Goal: Task Accomplishment & Management: Complete application form

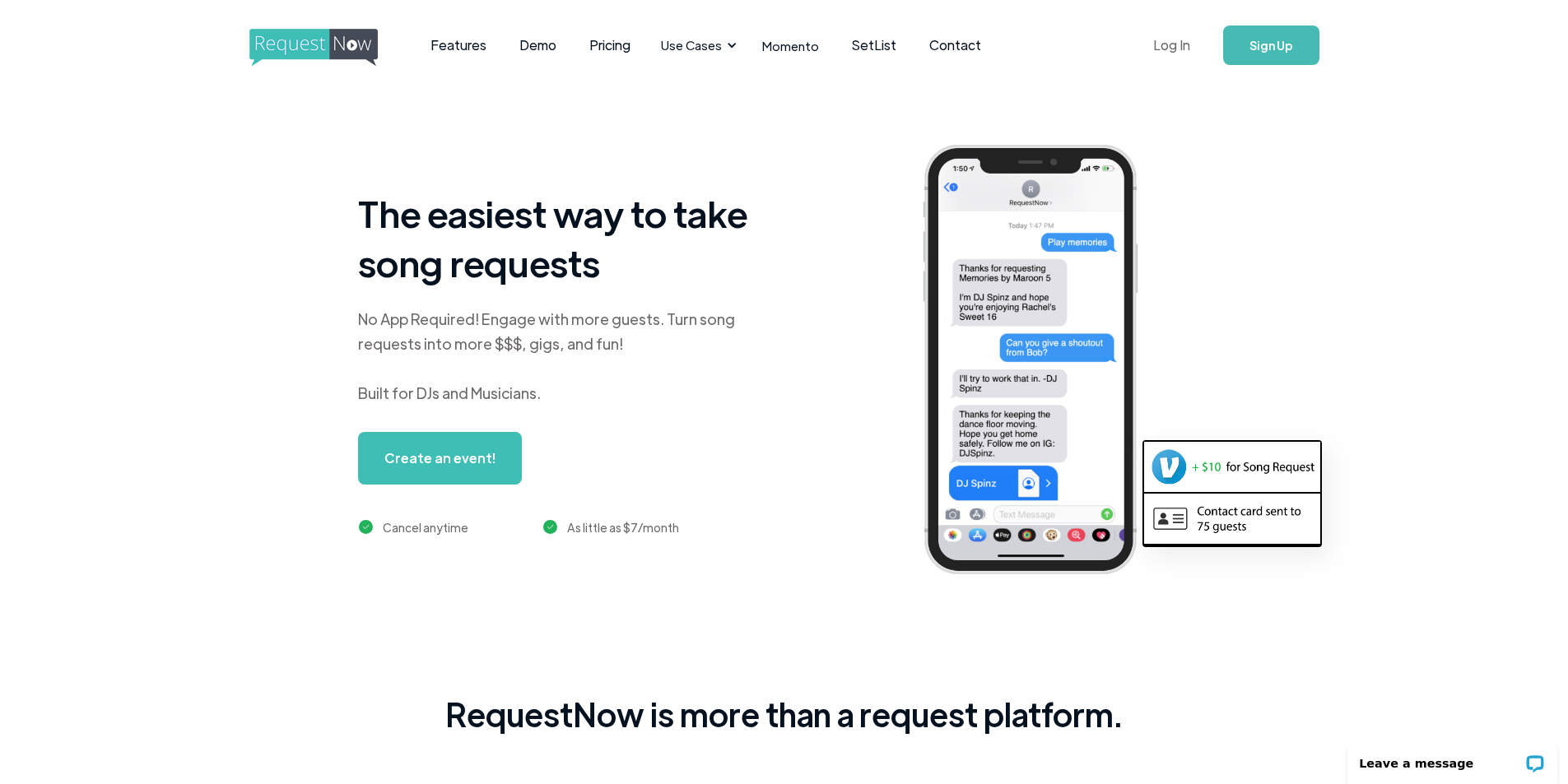
click at [1187, 48] on link "Log In" at bounding box center [1171, 45] width 70 height 57
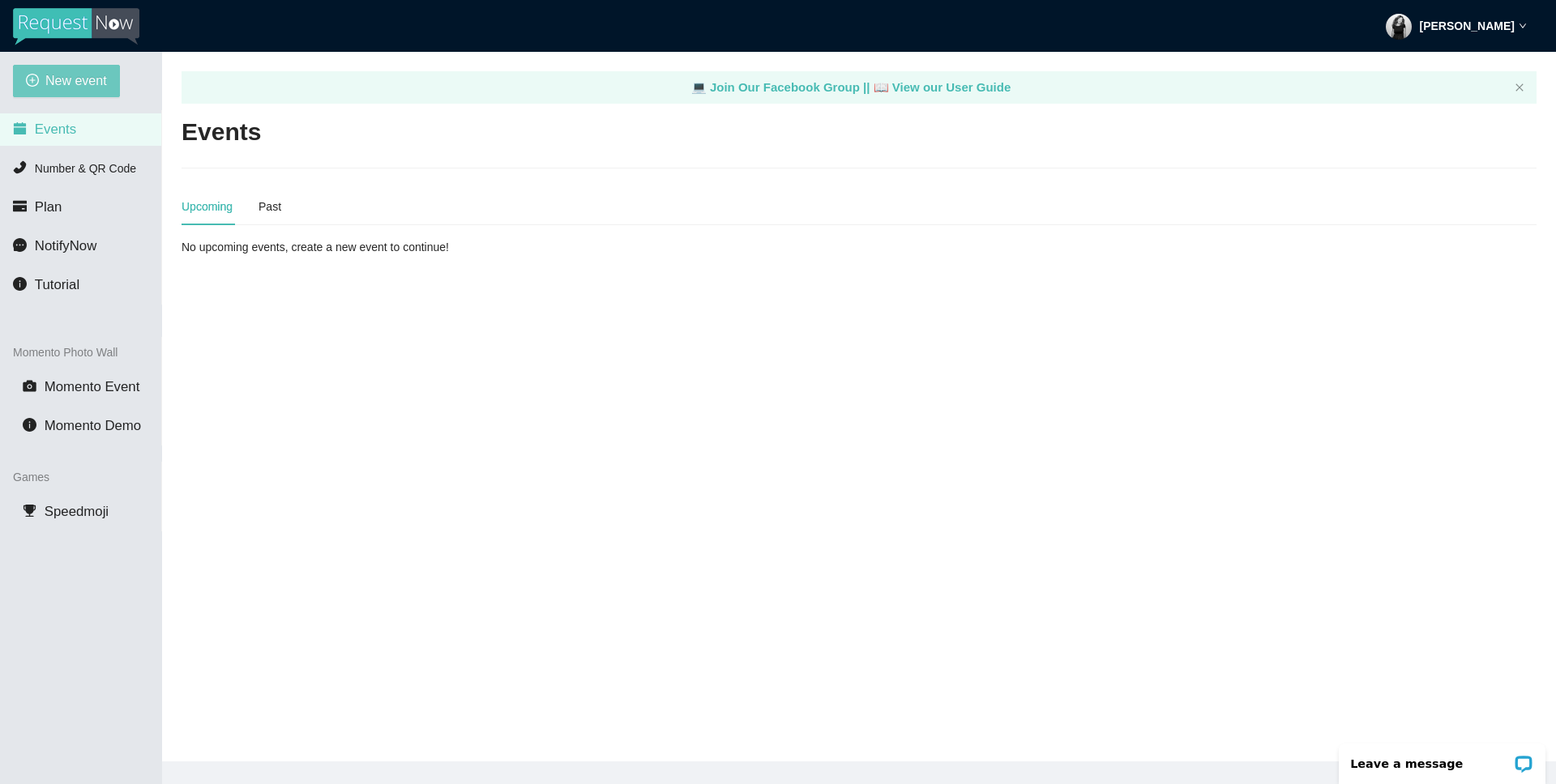
click at [81, 81] on span "New event" at bounding box center [76, 81] width 62 height 20
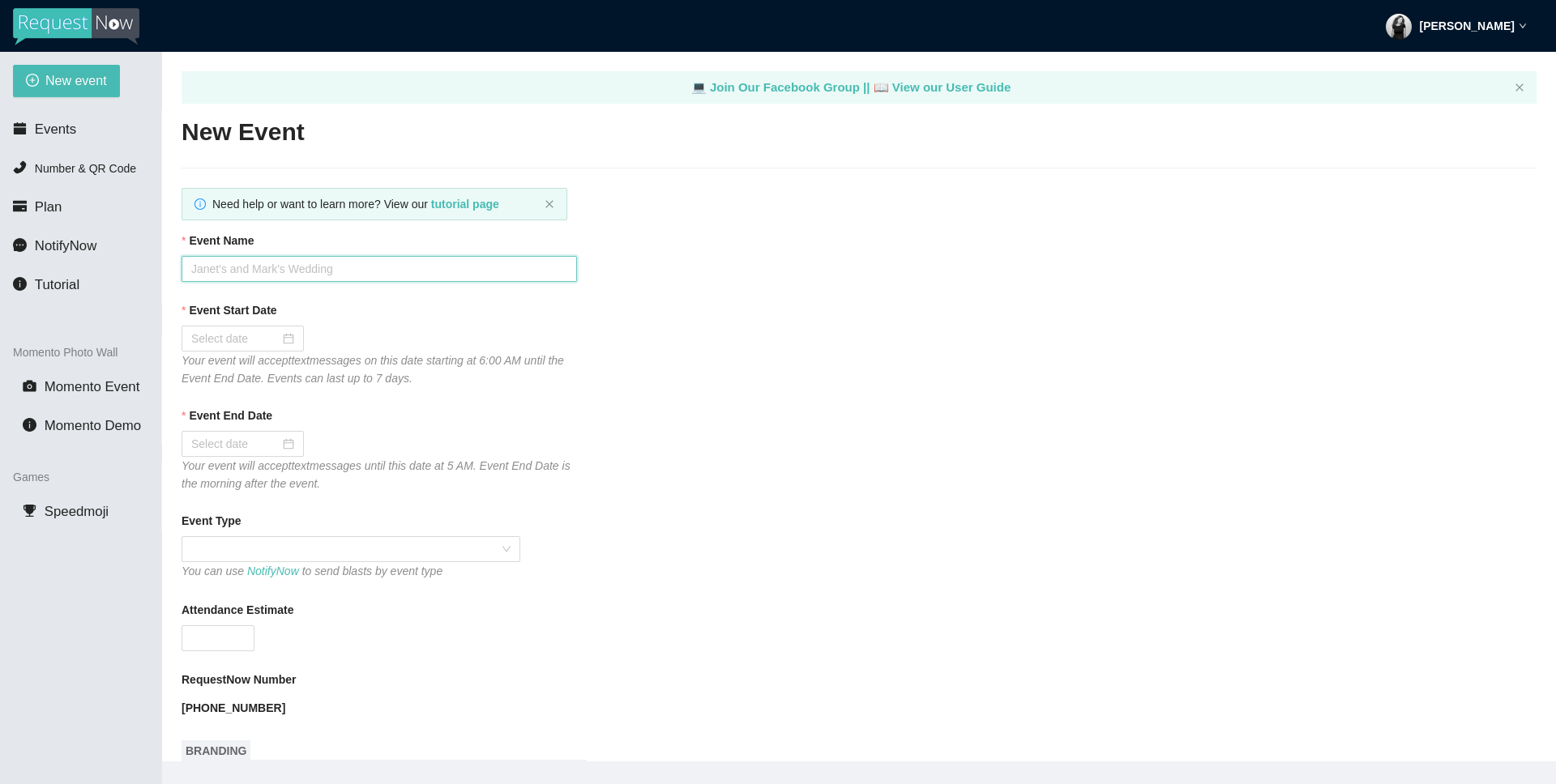
click at [459, 272] on input "Event Name" at bounding box center [379, 269] width 395 height 26
type input "[PERSON_NAME] & [PERSON_NAME] Wedding!"
click at [279, 340] on div at bounding box center [243, 338] width 103 height 18
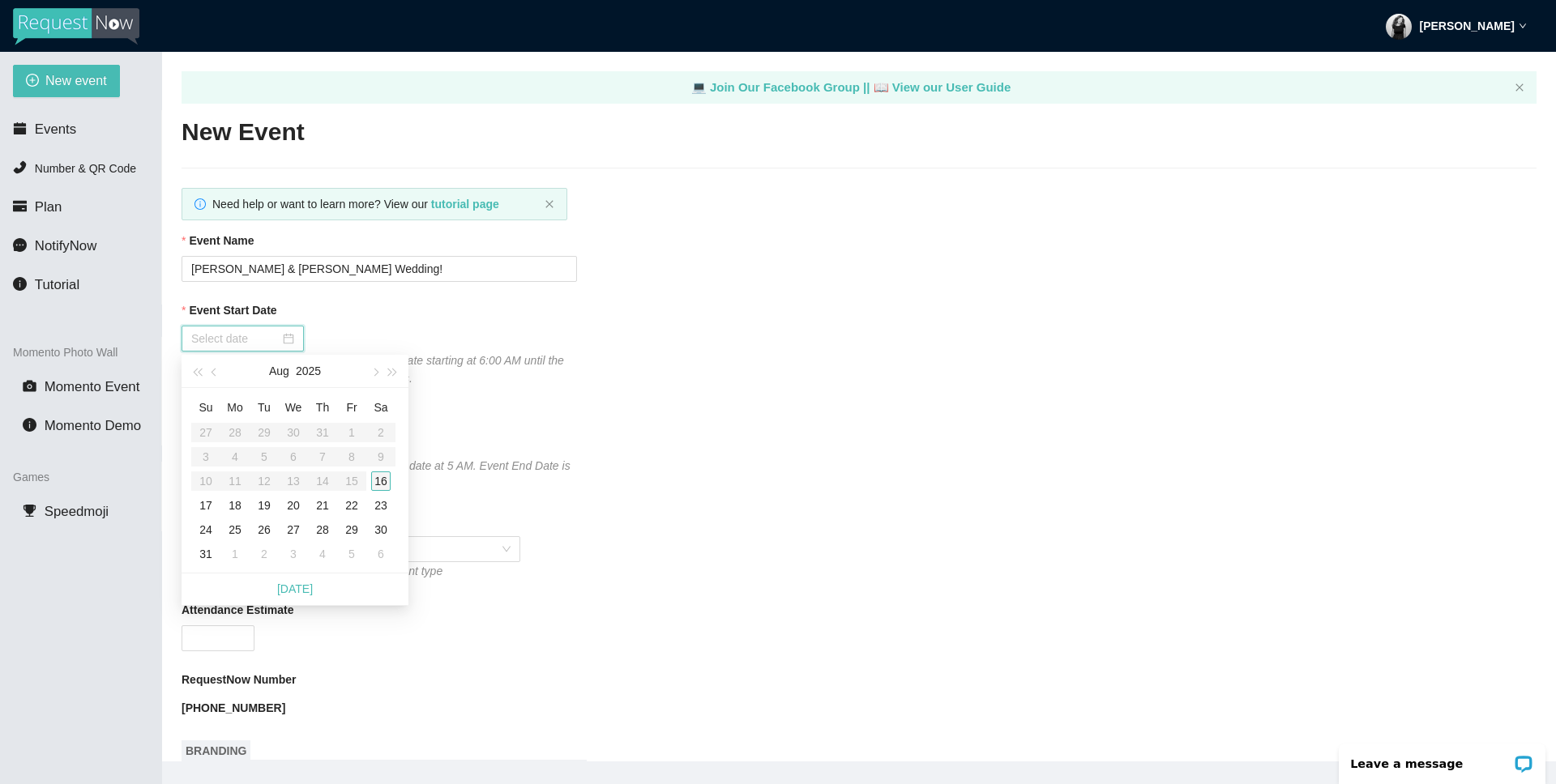
type input "[DATE]"
click at [387, 482] on div "16" at bounding box center [380, 481] width 19 height 19
type input "[DATE]"
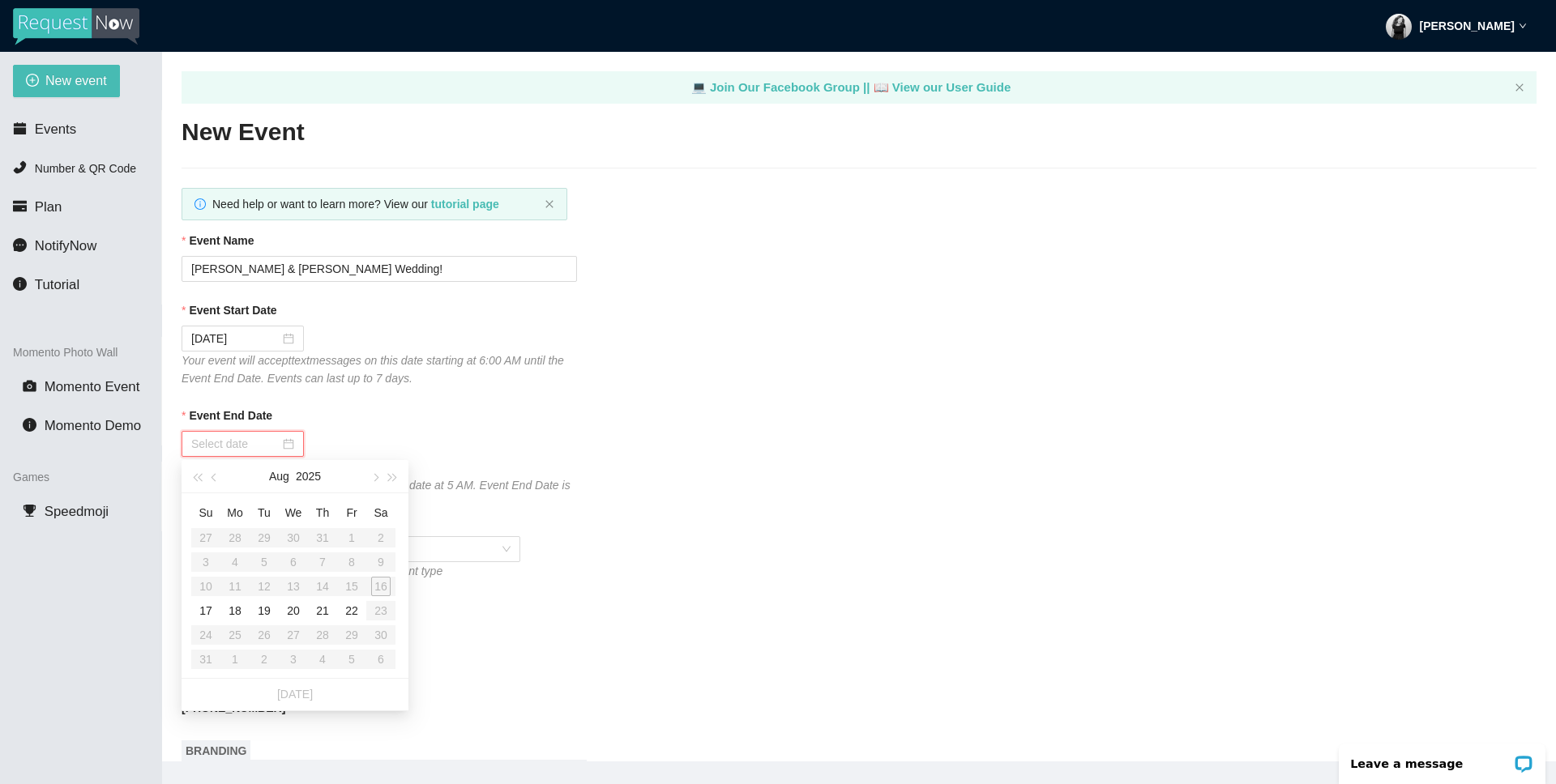
click at [243, 449] on input "Event End Date" at bounding box center [235, 443] width 88 height 18
type input "[DATE]"
click at [201, 608] on div "17" at bounding box center [205, 611] width 19 height 19
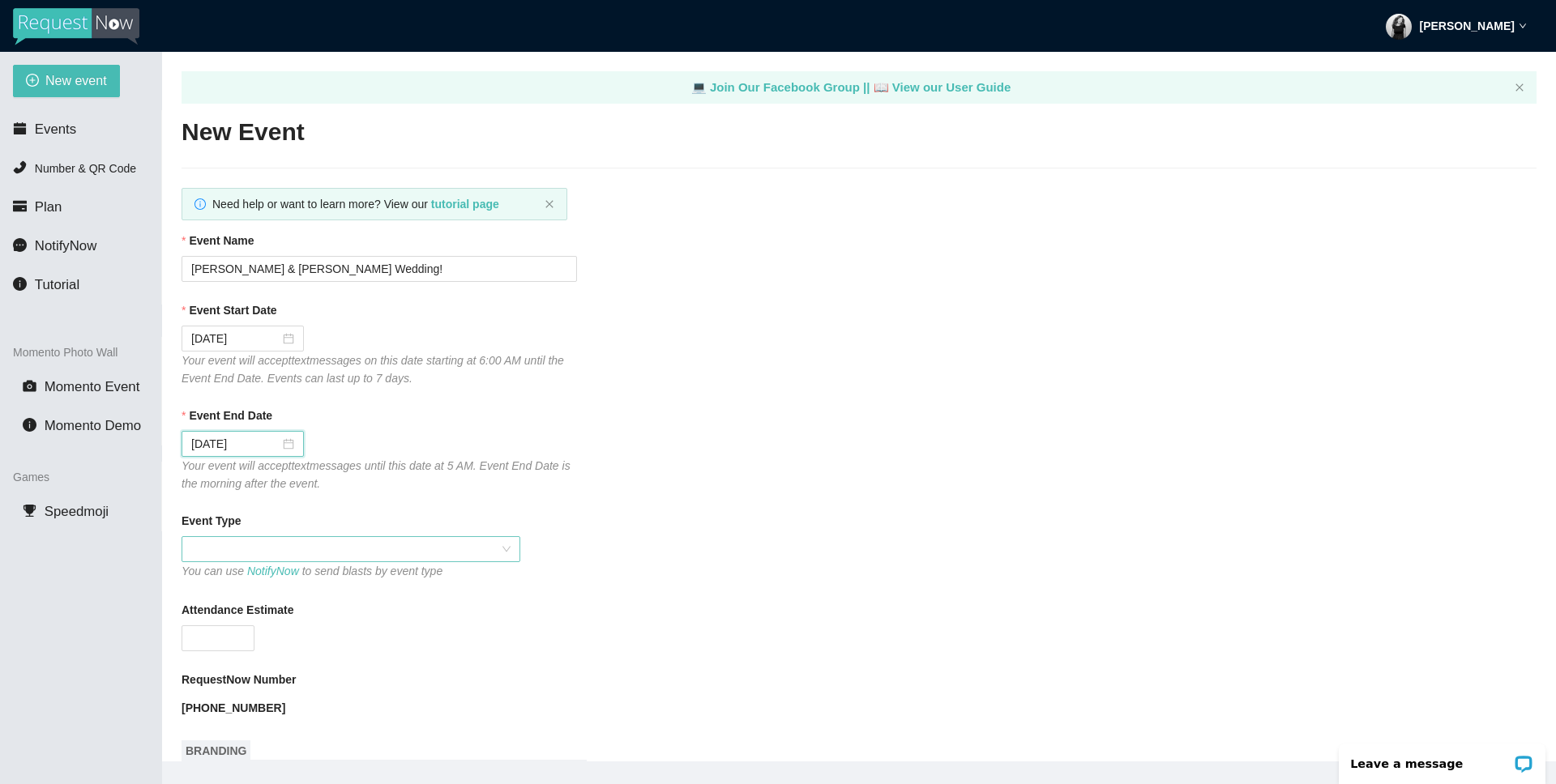
click at [278, 551] on span at bounding box center [351, 549] width 319 height 24
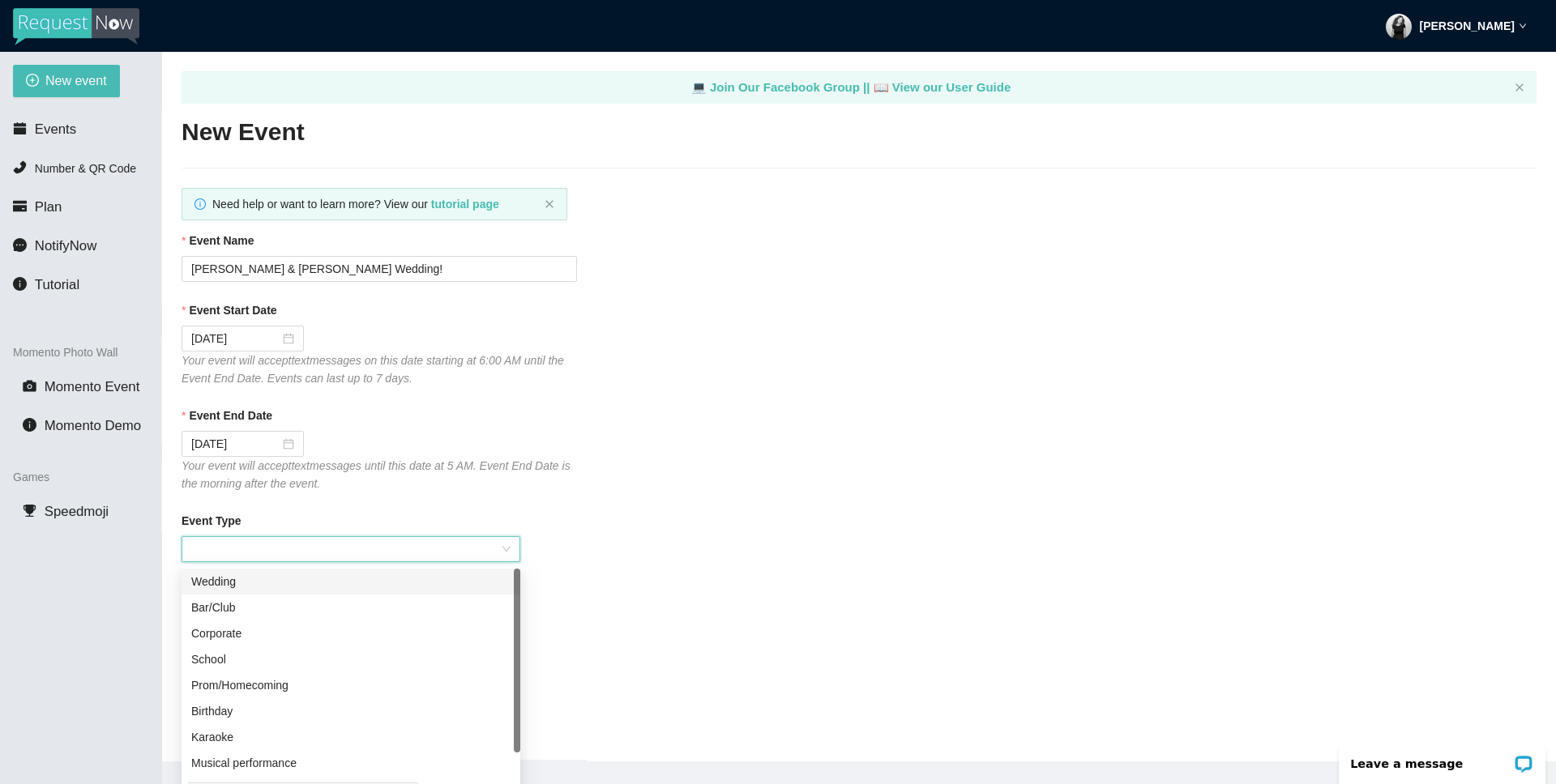
click at [269, 586] on div "Wedding" at bounding box center [351, 581] width 319 height 18
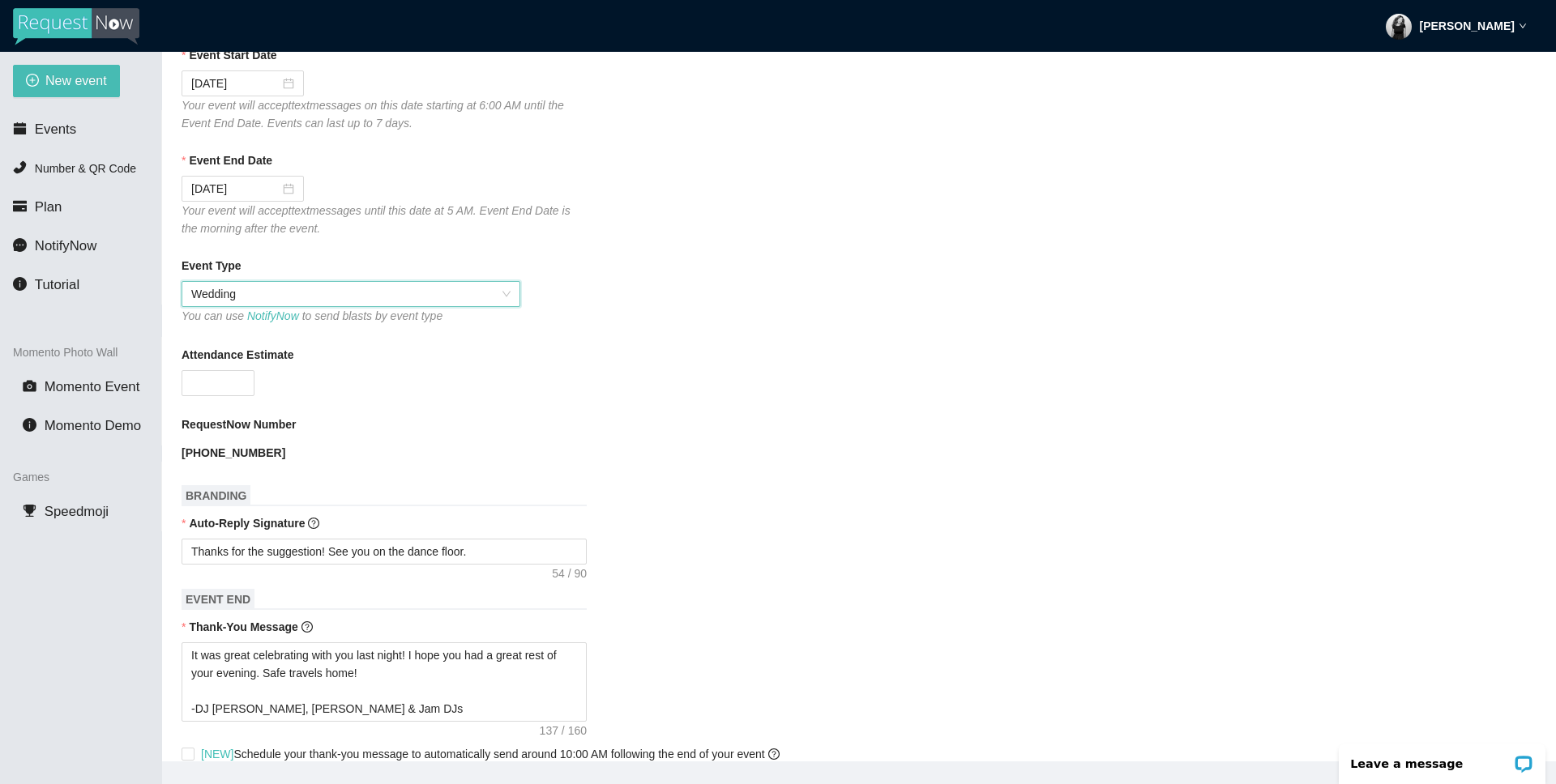
scroll to position [269, 0]
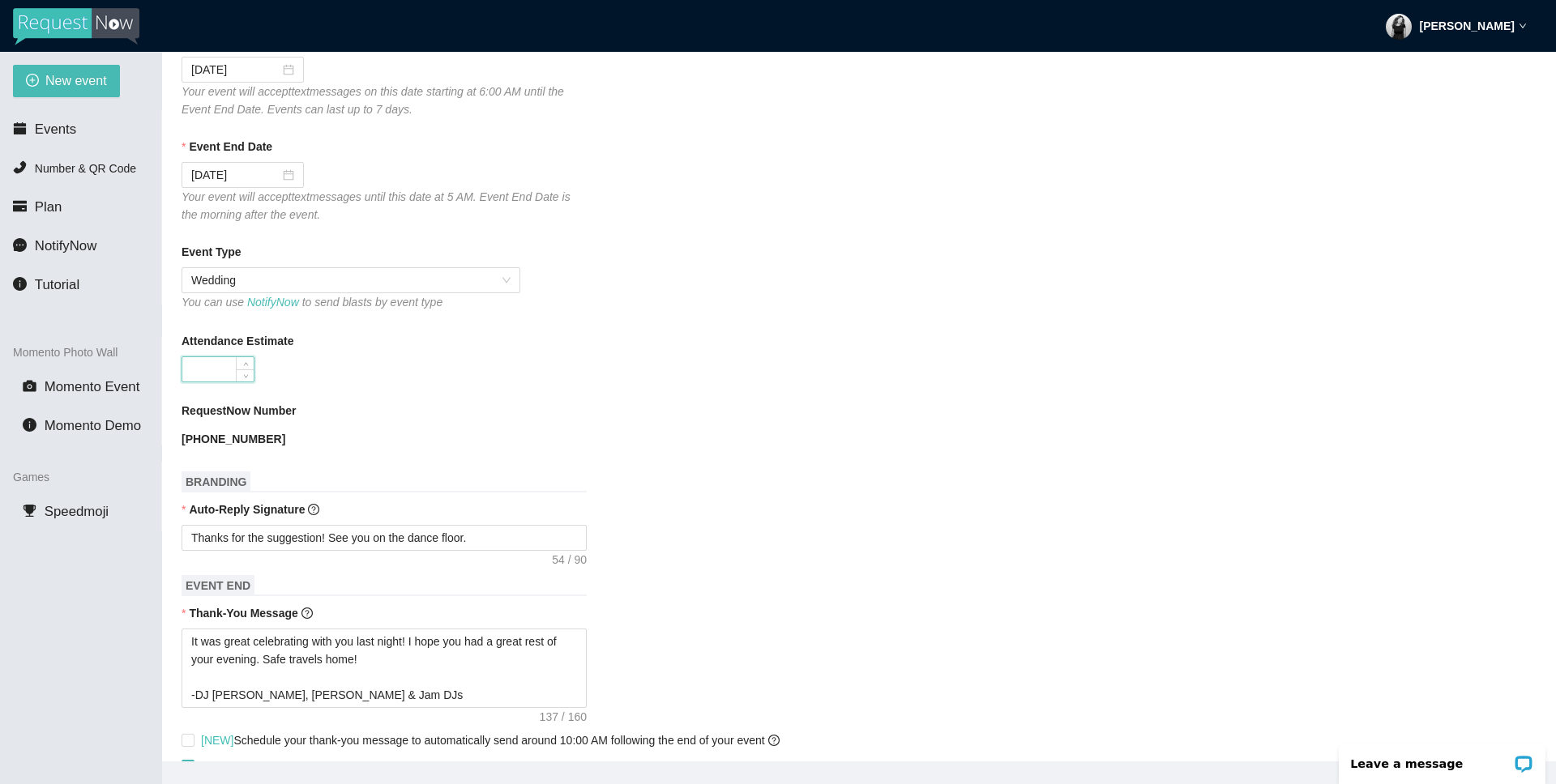
click at [203, 360] on input "Attendance Estimate" at bounding box center [218, 369] width 71 height 24
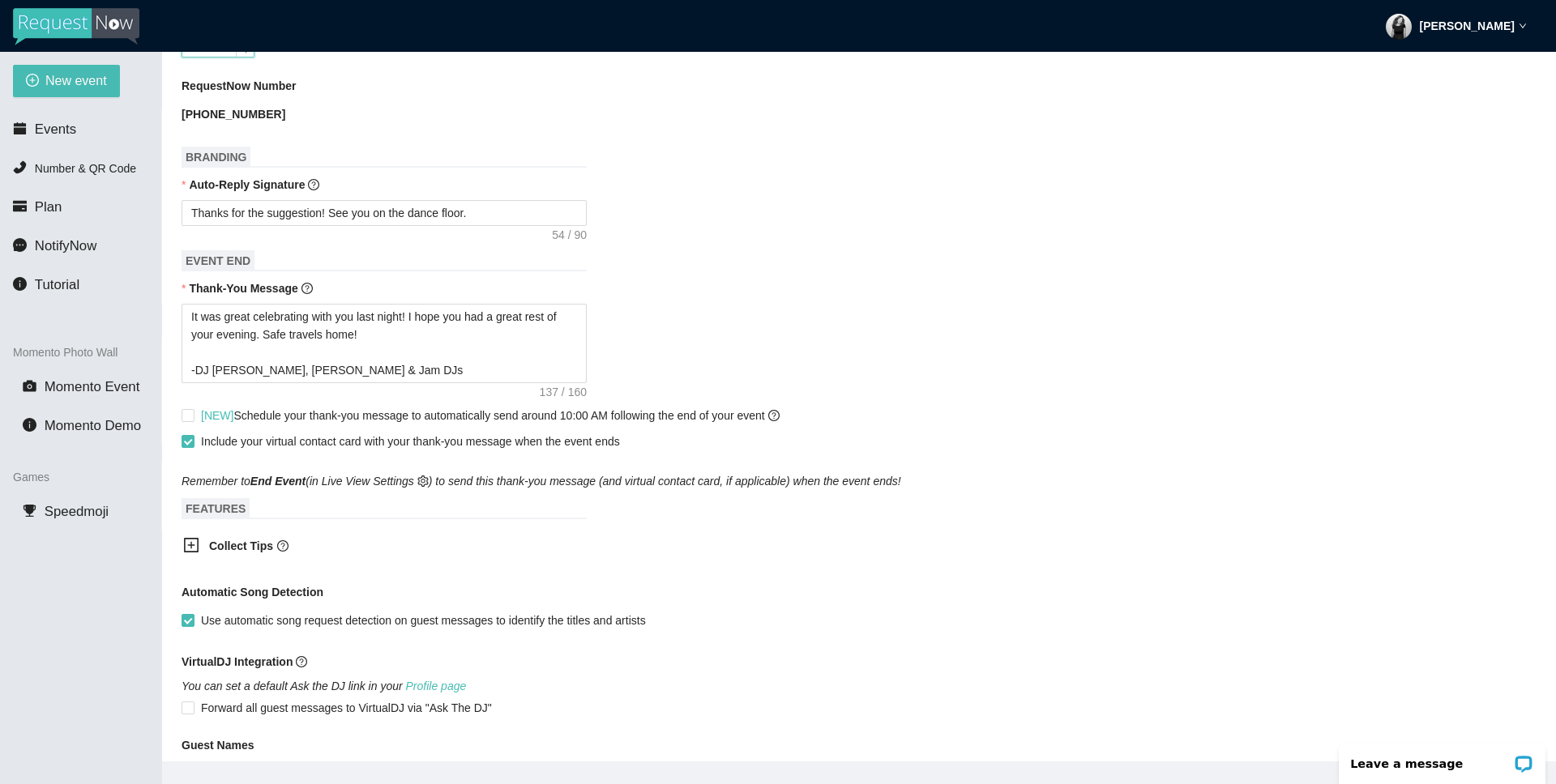
scroll to position [617, 0]
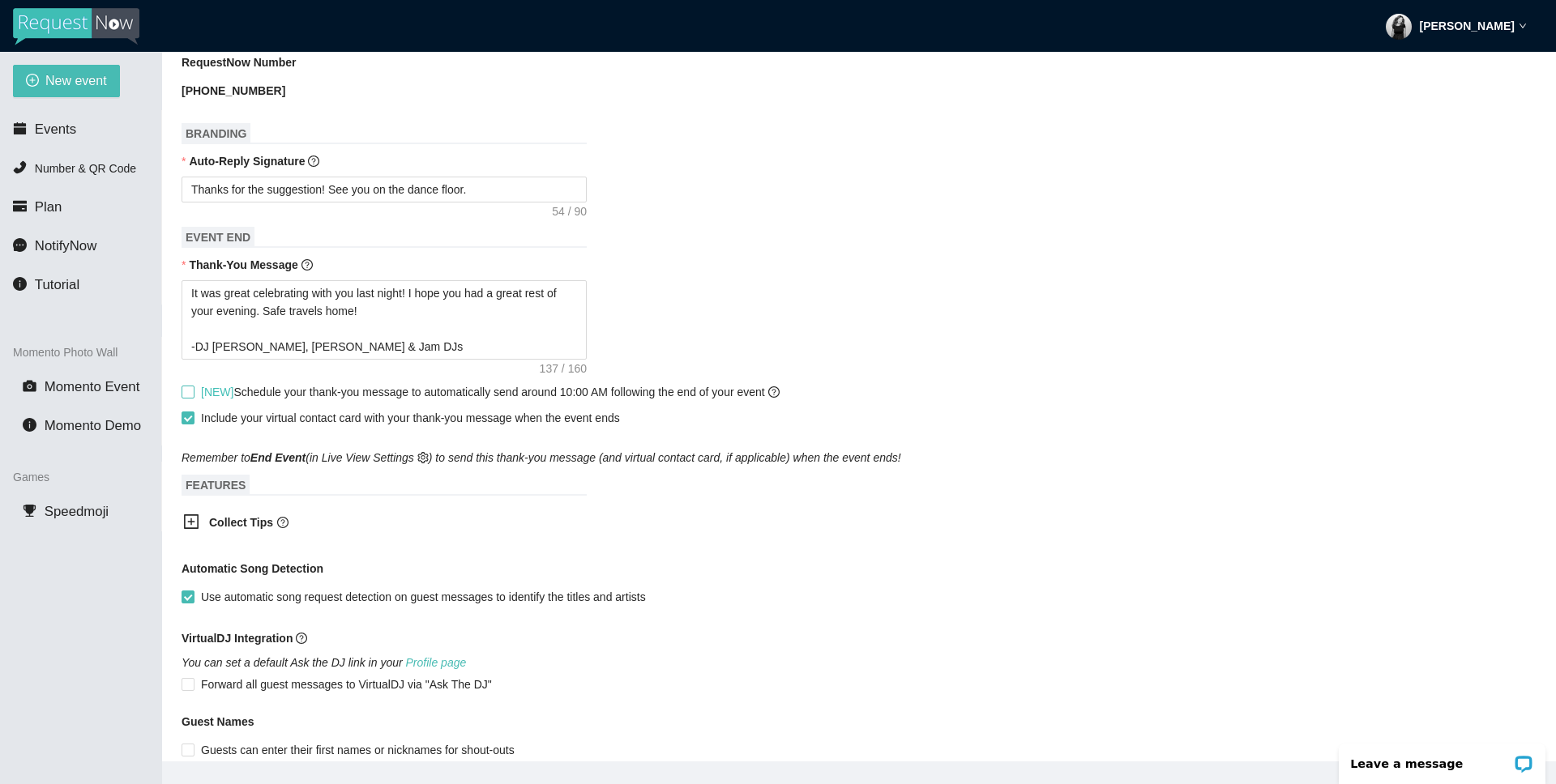
type input "130"
click at [363, 392] on span "[NEW] Schedule your thank-you message to automatically send around 10:00 AM fol…" at bounding box center [490, 392] width 579 height 13
click at [193, 392] on input "[NEW] Schedule your thank-you message to automatically send around 10:00 AM fol…" at bounding box center [187, 392] width 11 height 11
checkbox input "true"
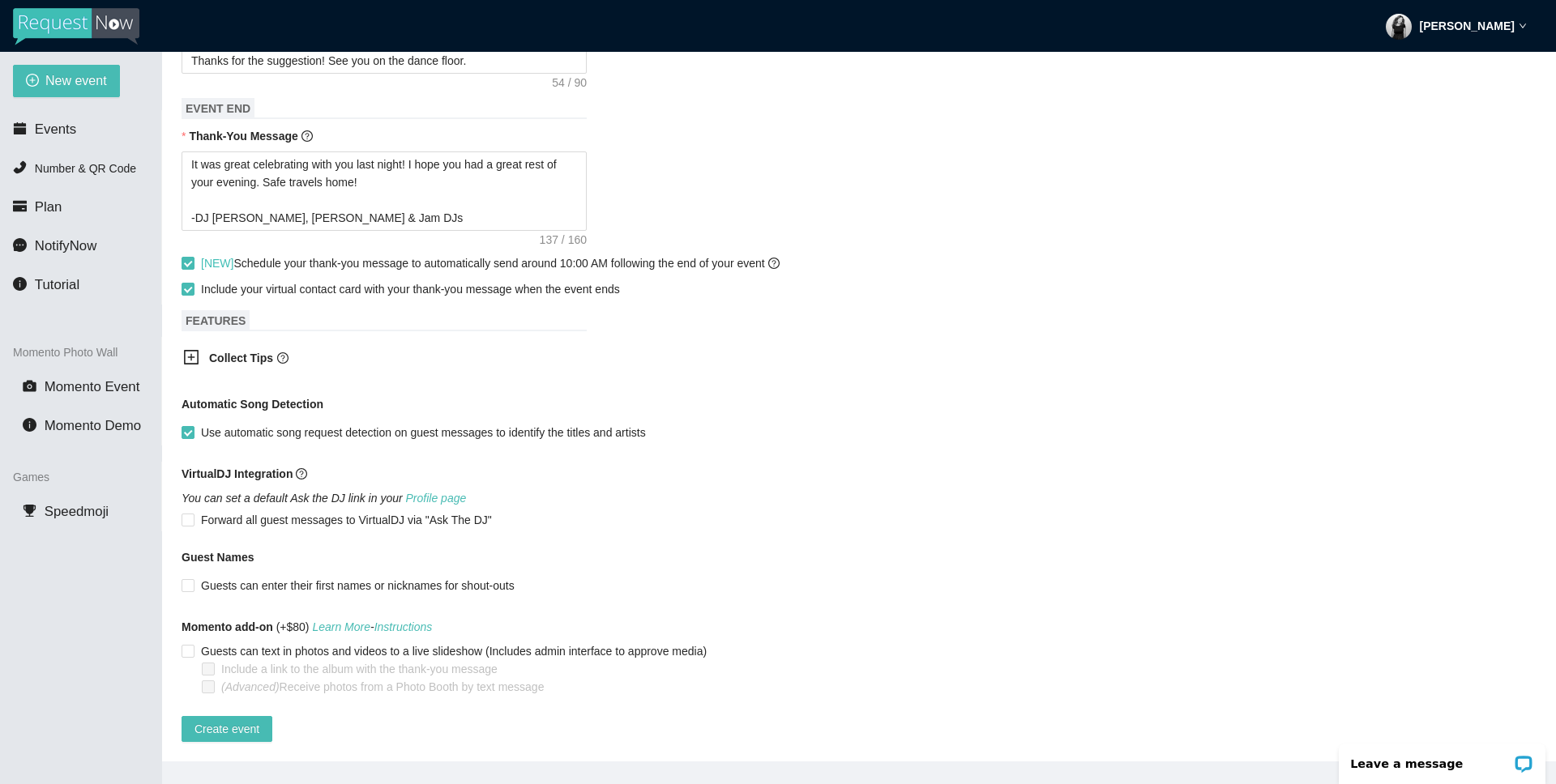
scroll to position [758, 0]
click at [239, 725] on span "Create event" at bounding box center [227, 728] width 65 height 18
